Goal: Transaction & Acquisition: Purchase product/service

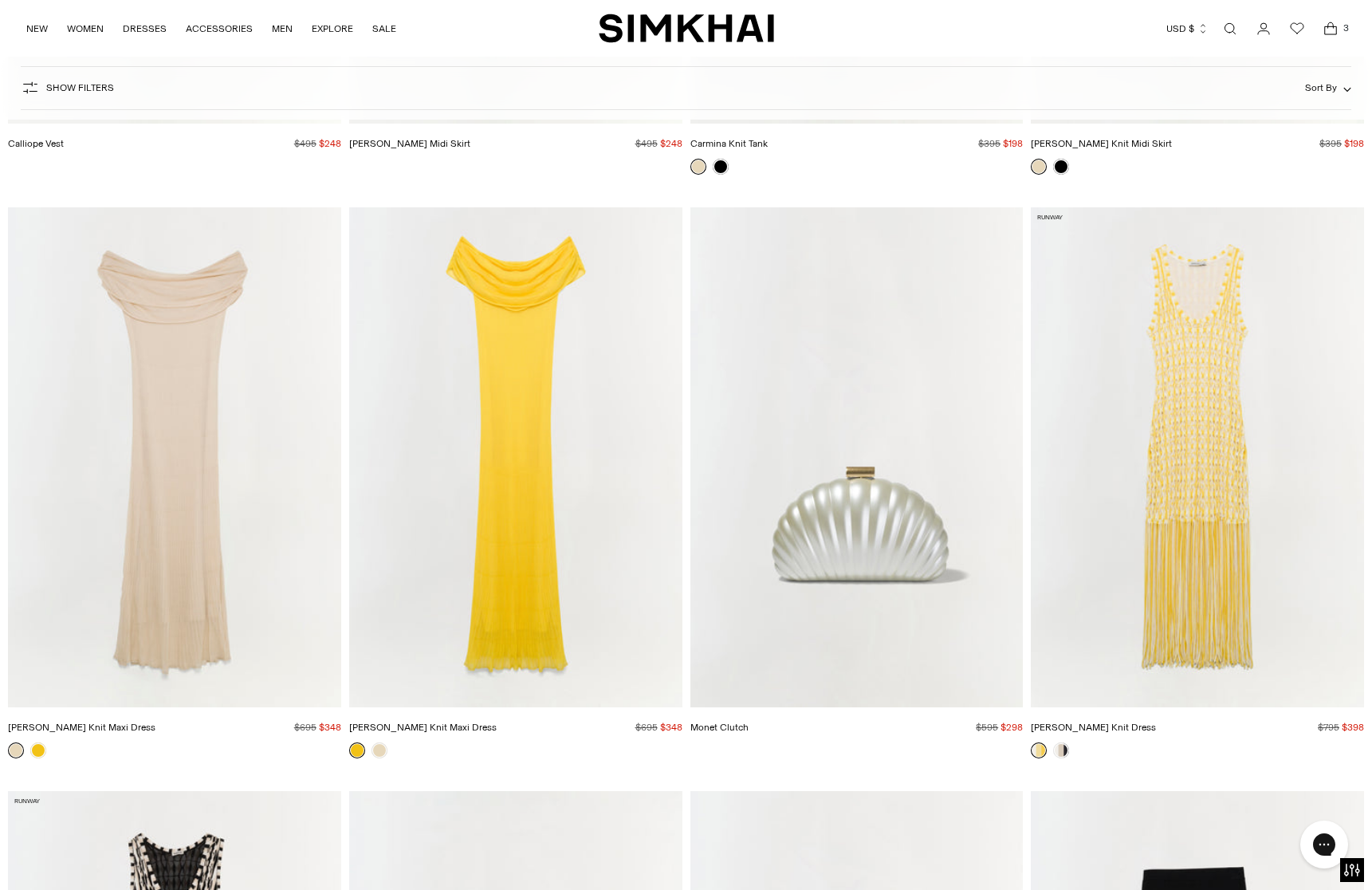
scroll to position [5826, 0]
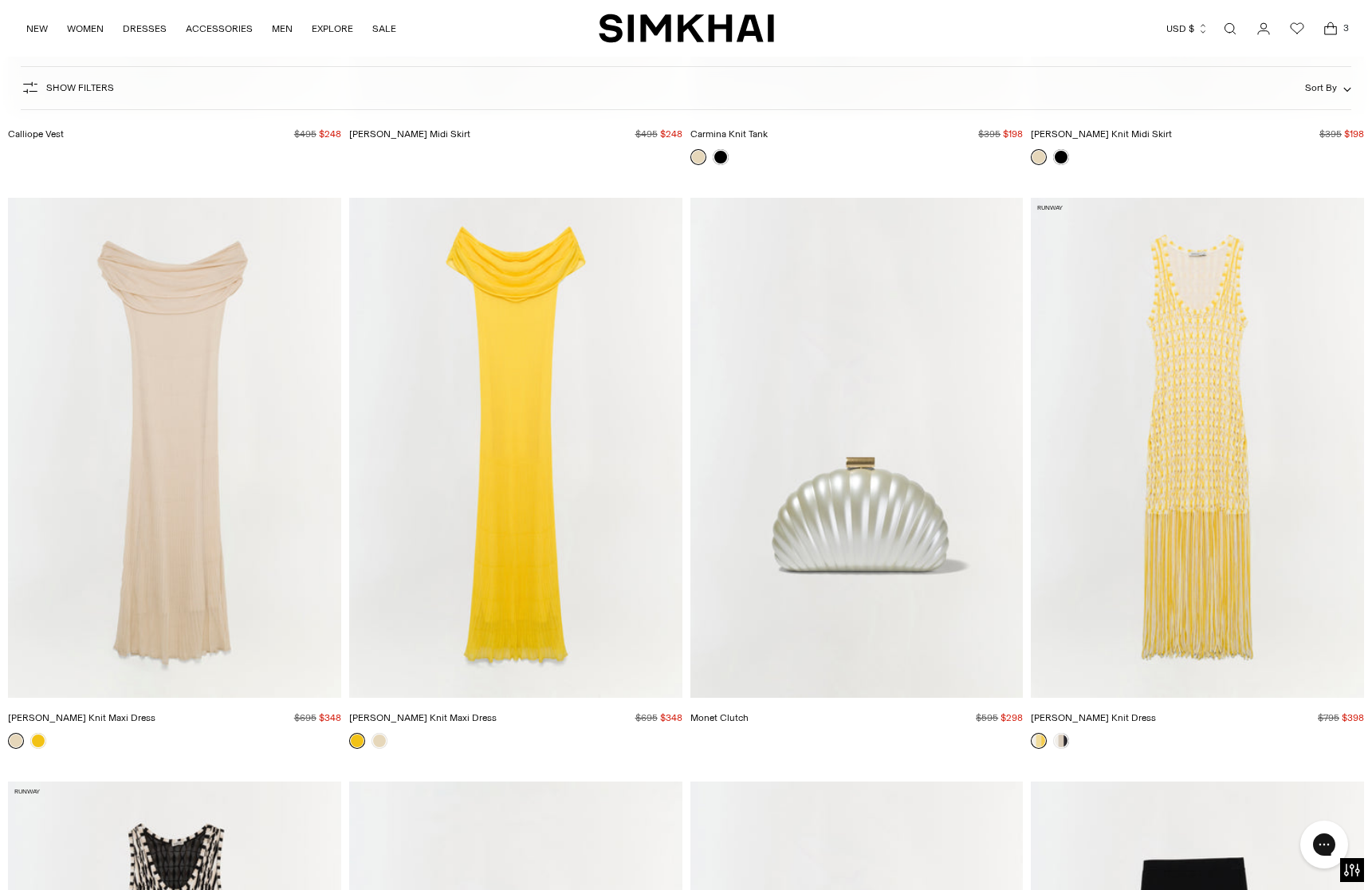
click at [0, 0] on img "Laurelle Knit Maxi Dress" at bounding box center [0, 0] width 0 height 0
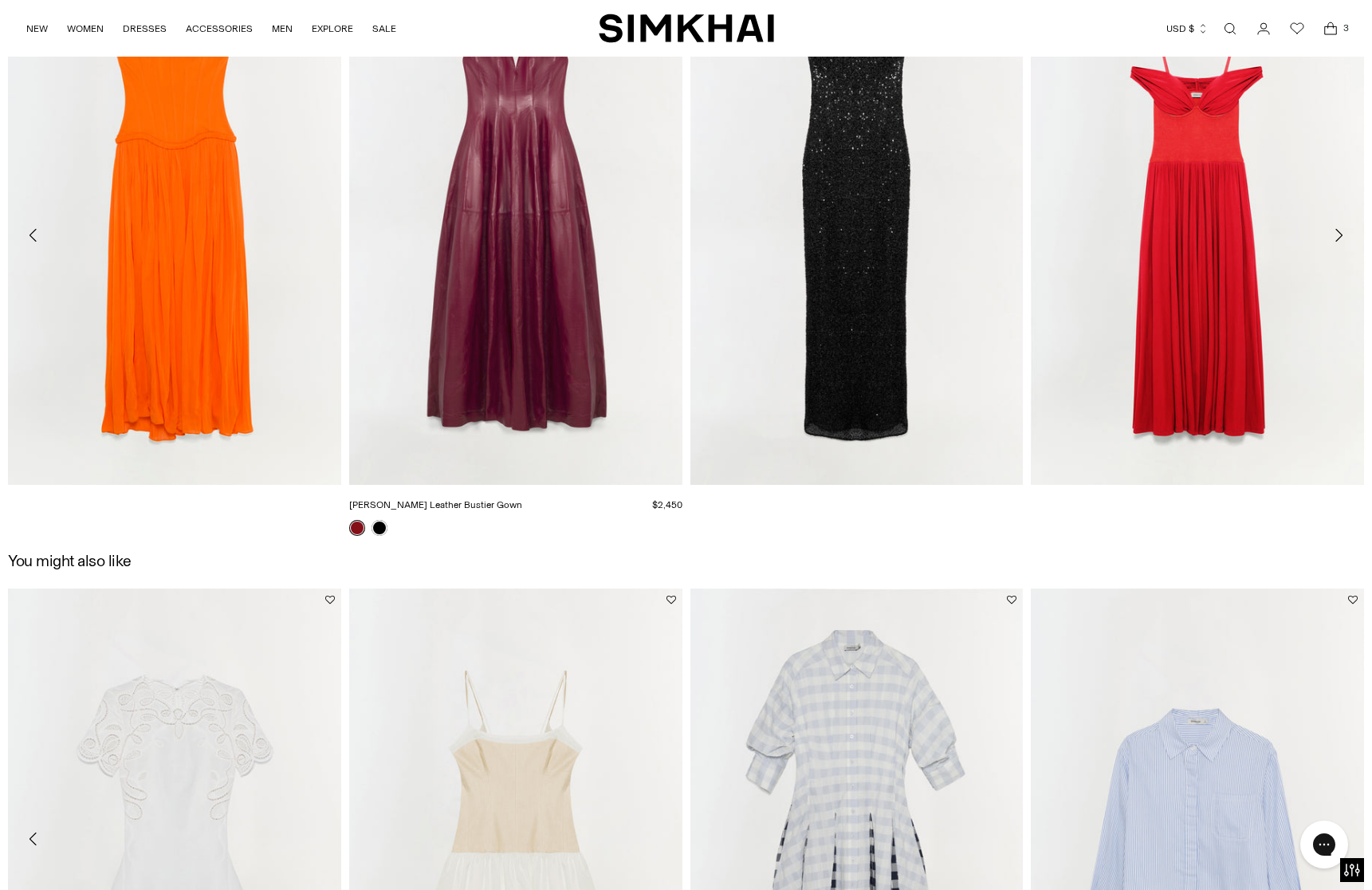
scroll to position [2915, 0]
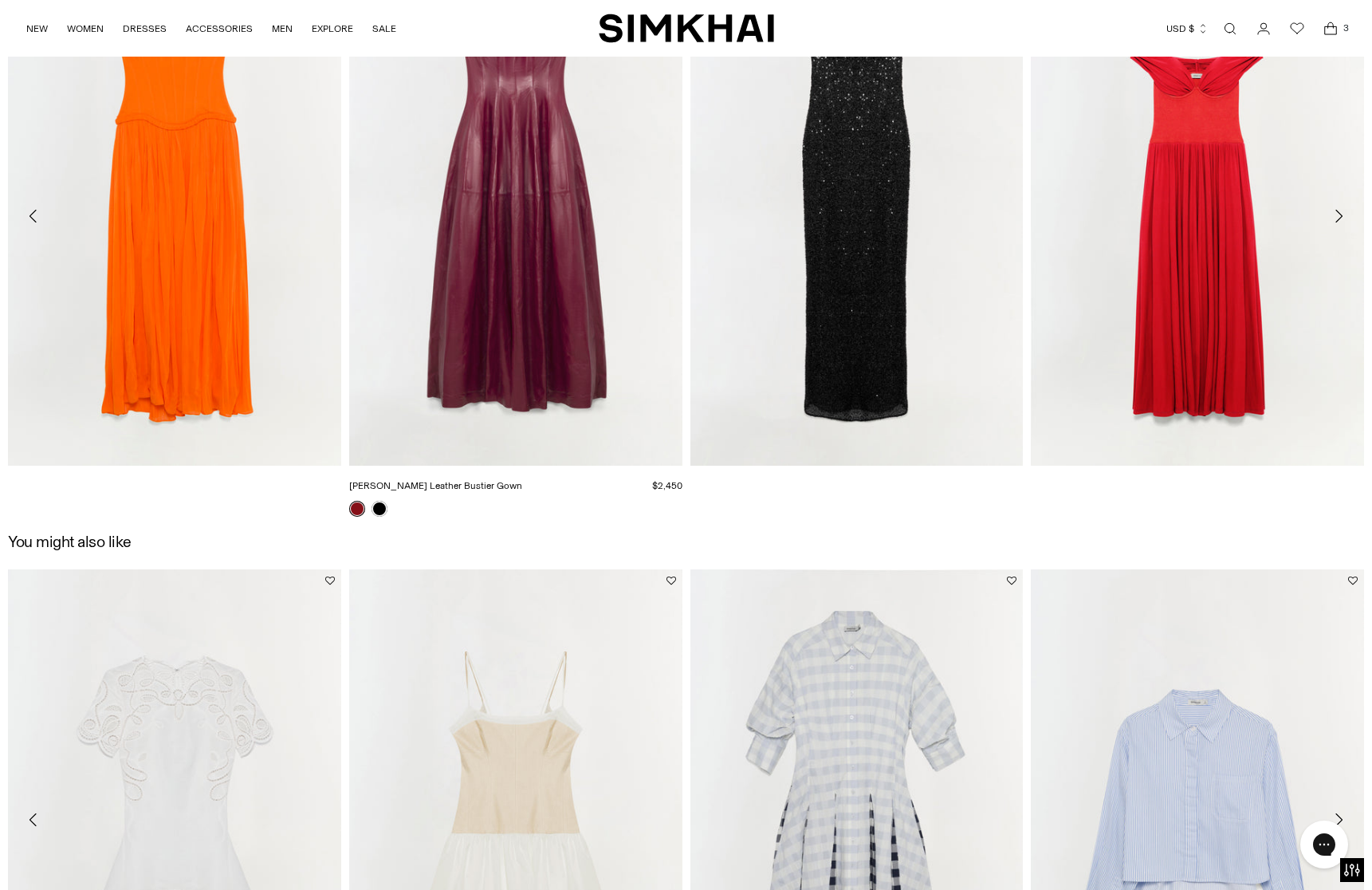
click at [0, 0] on img "Carrington Leather Bustier Gown" at bounding box center [0, 0] width 0 height 0
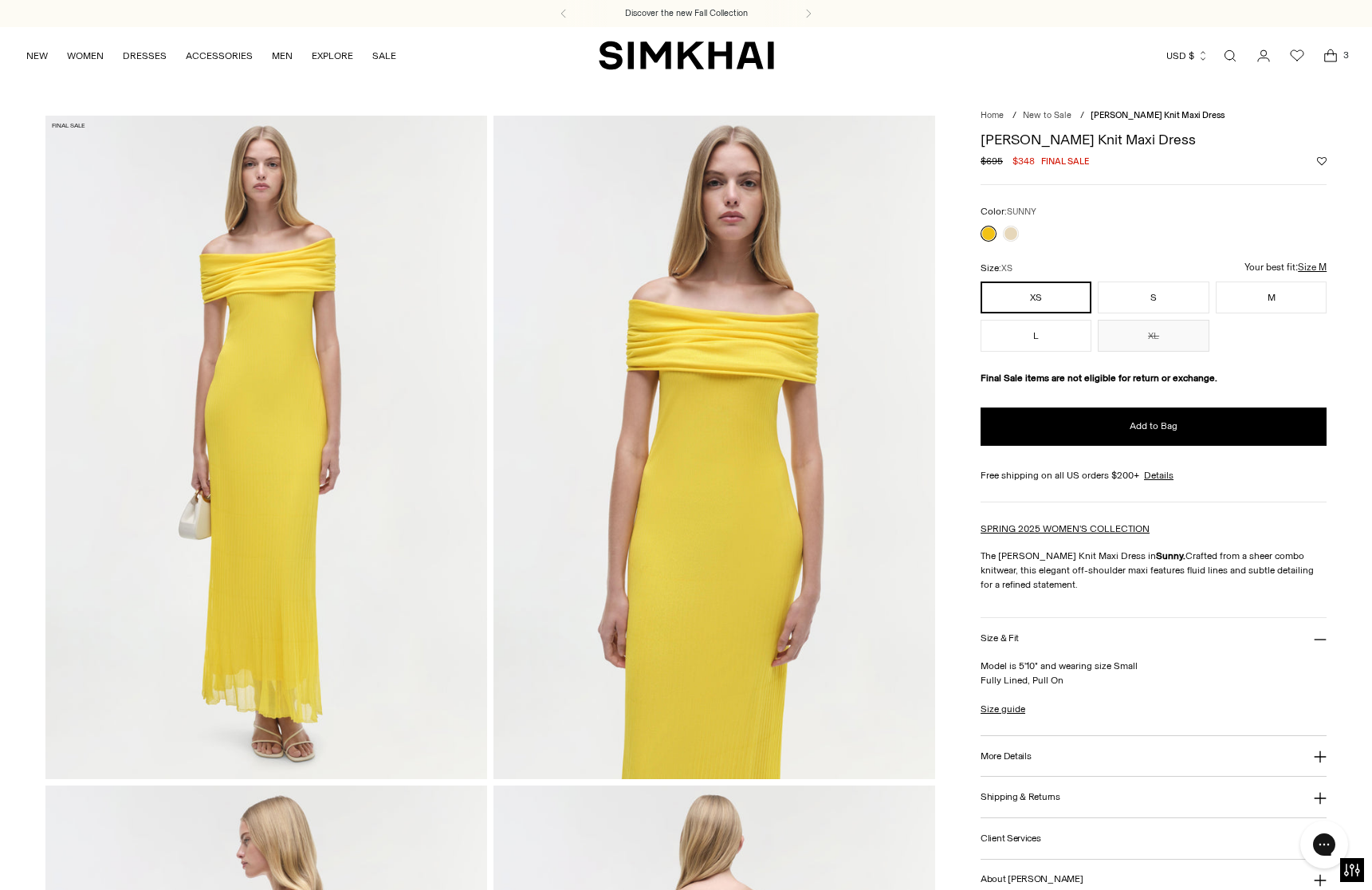
scroll to position [0, 0]
click at [758, 330] on img at bounding box center [714, 447] width 441 height 662
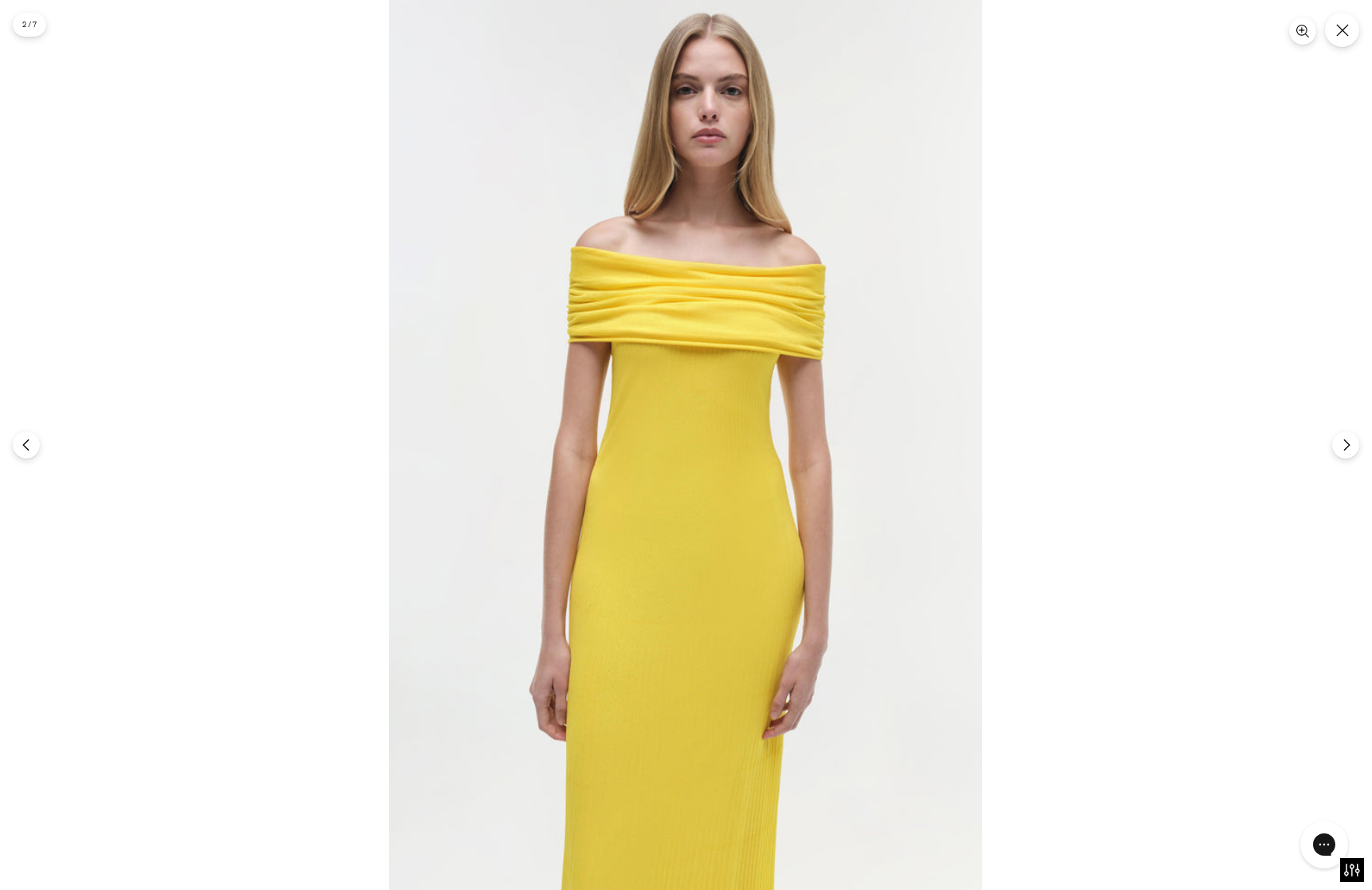
click at [682, 495] on img at bounding box center [686, 445] width 593 height 890
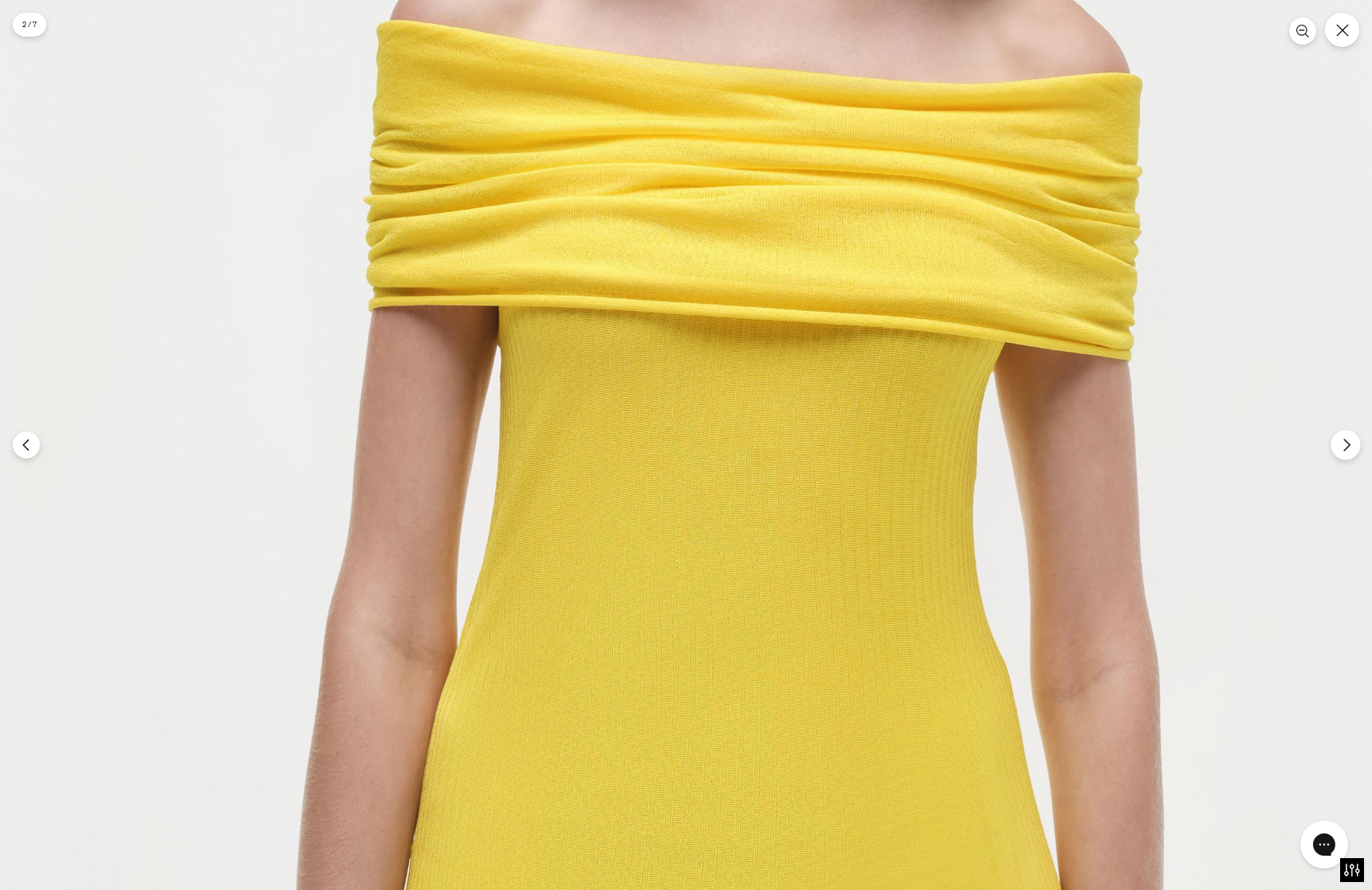
click at [1344, 444] on icon "Next" at bounding box center [1346, 445] width 14 height 14
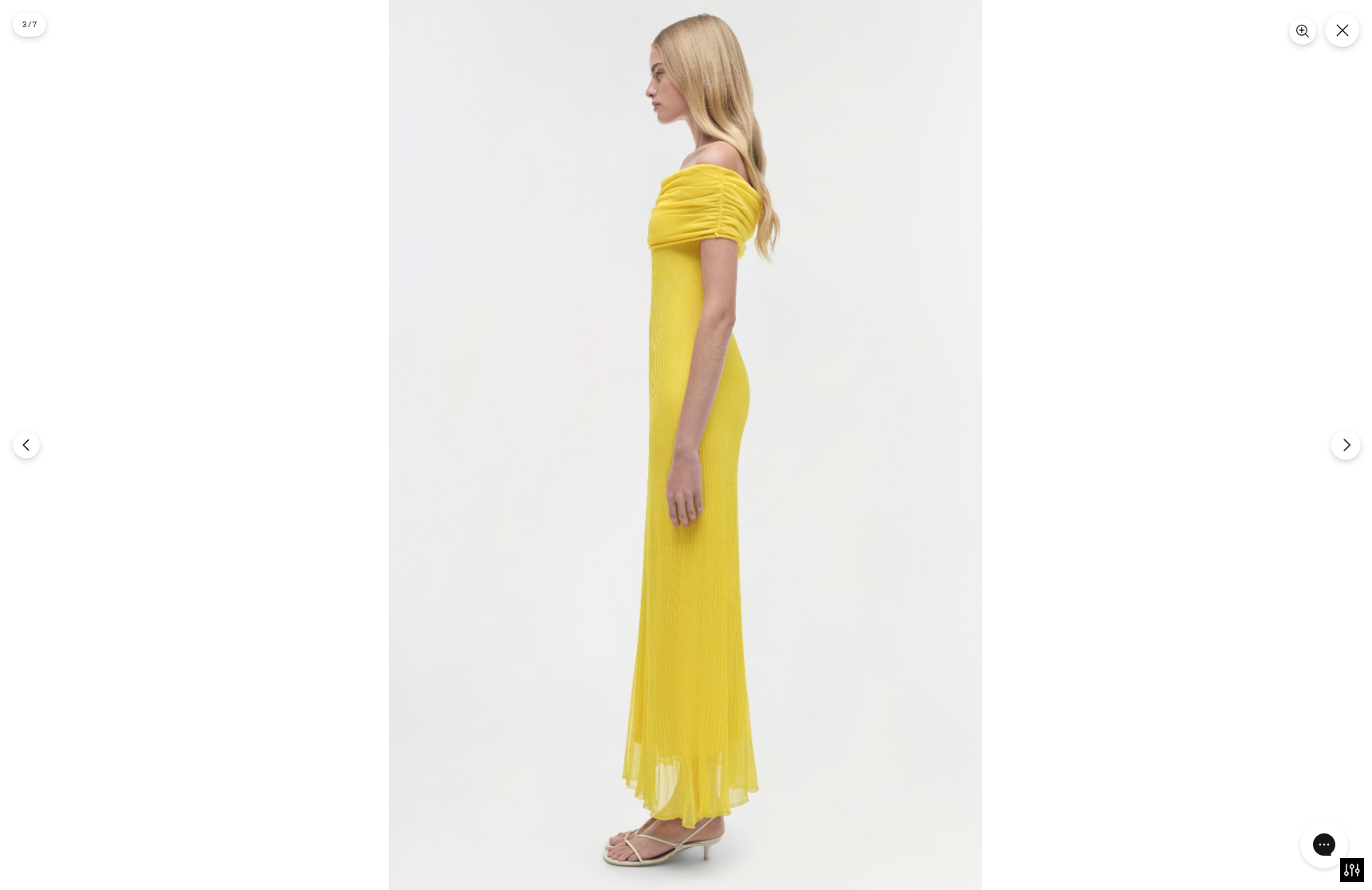
click at [1344, 444] on icon "Next" at bounding box center [1346, 445] width 14 height 14
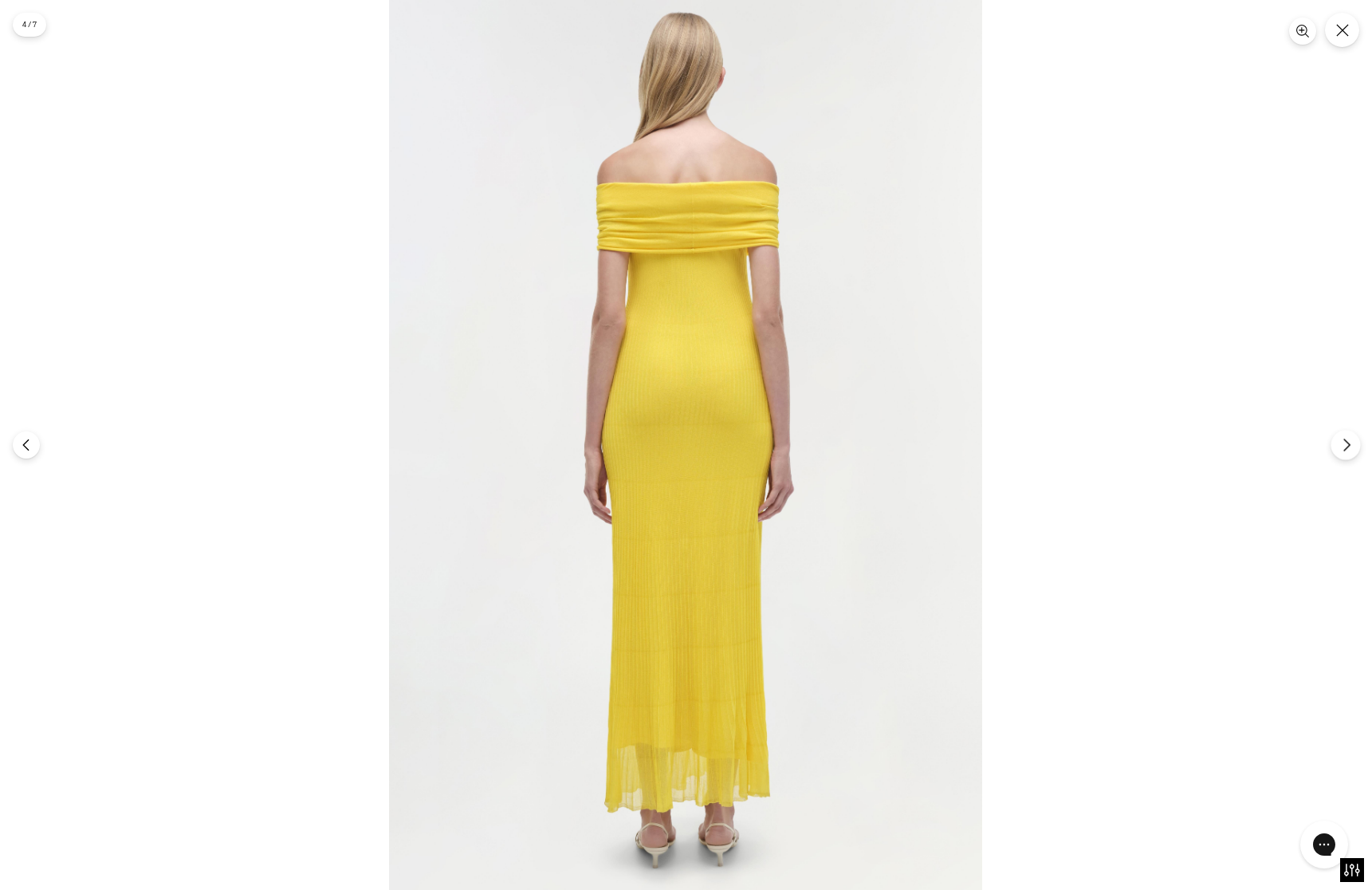
click at [1344, 444] on icon "Next" at bounding box center [1346, 445] width 14 height 14
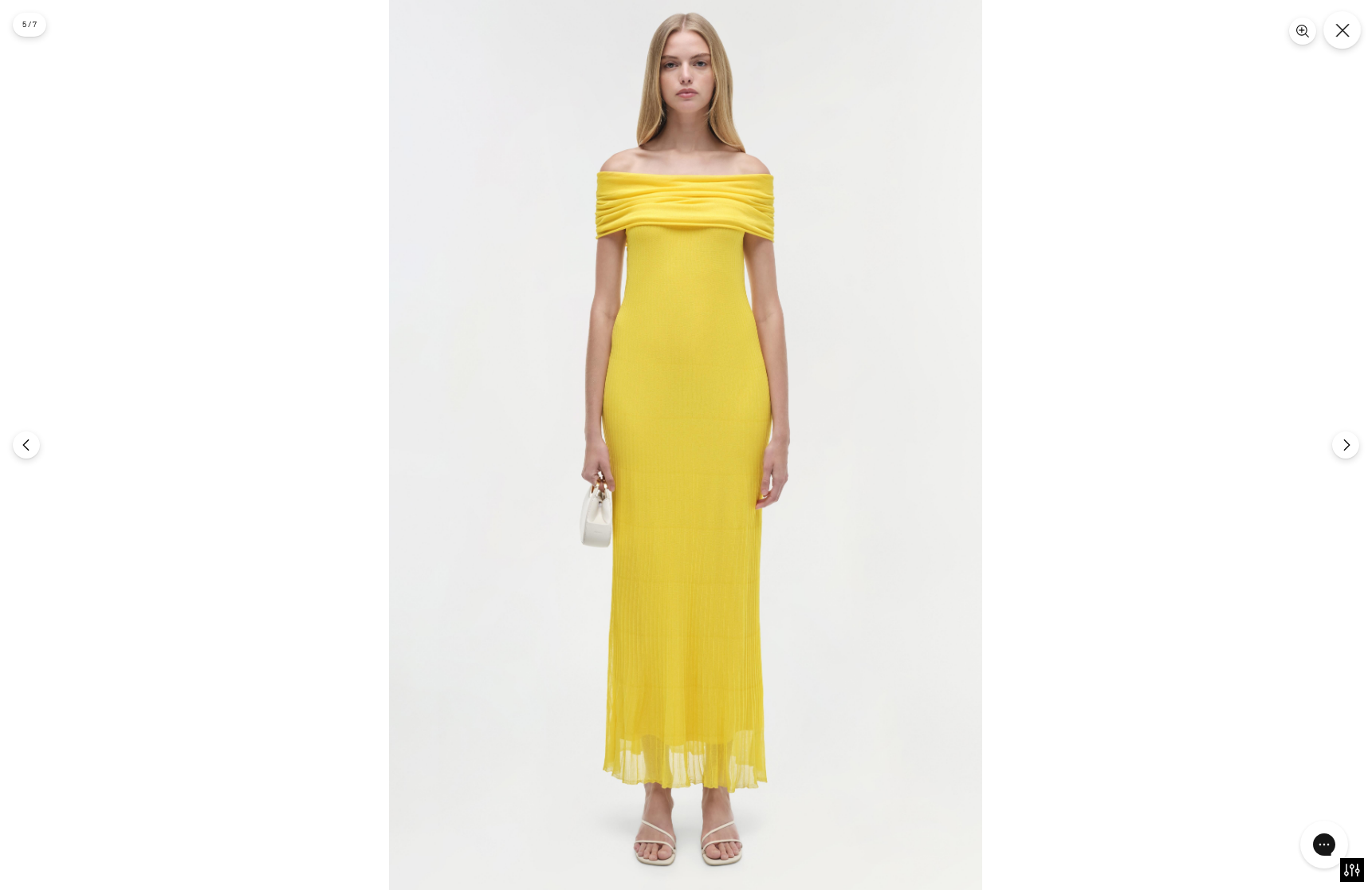
click at [1341, 33] on icon "Close" at bounding box center [1342, 30] width 14 height 14
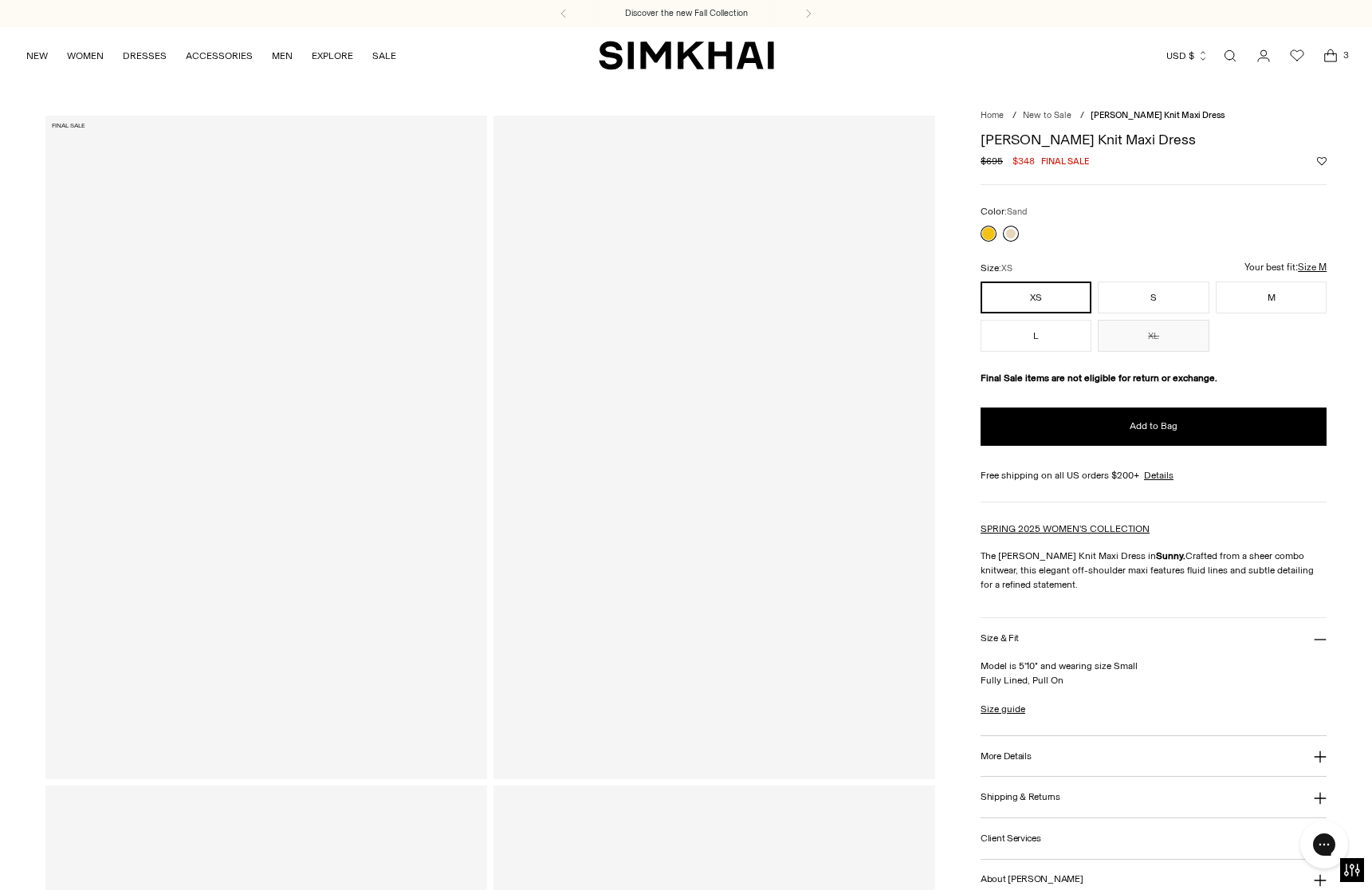
click at [1009, 234] on link at bounding box center [1011, 234] width 16 height 16
